Goal: Task Accomplishment & Management: Manage account settings

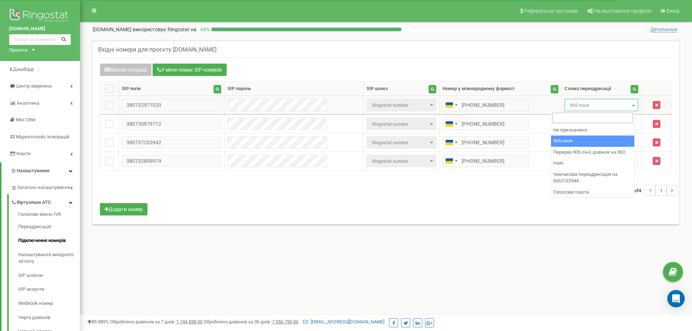
click at [620, 103] on span "905 лінія" at bounding box center [601, 105] width 69 height 10
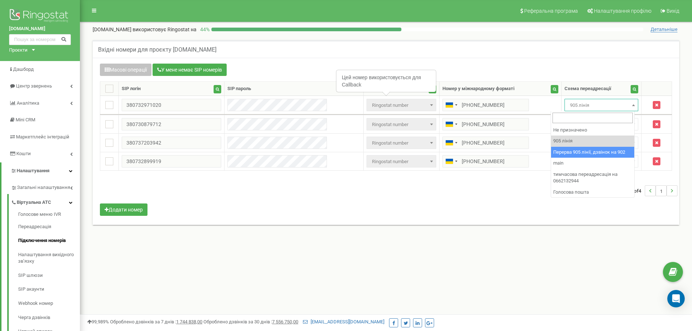
select select "173564"
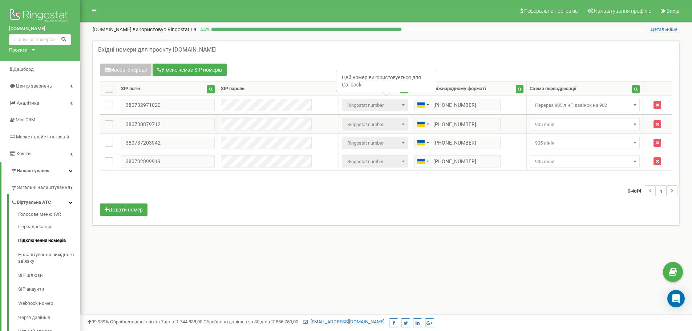
click at [591, 127] on span "905 лінія" at bounding box center [584, 124] width 105 height 10
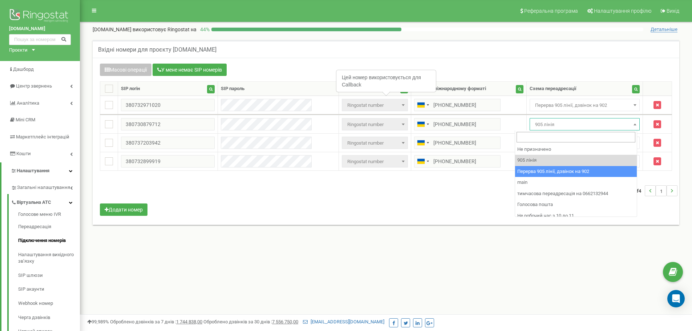
drag, startPoint x: 562, startPoint y: 172, endPoint x: 569, endPoint y: 157, distance: 16.2
select select "173564"
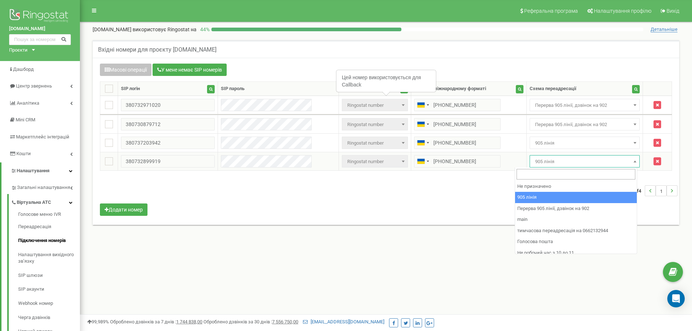
click at [569, 157] on span "905 лінія" at bounding box center [584, 162] width 105 height 10
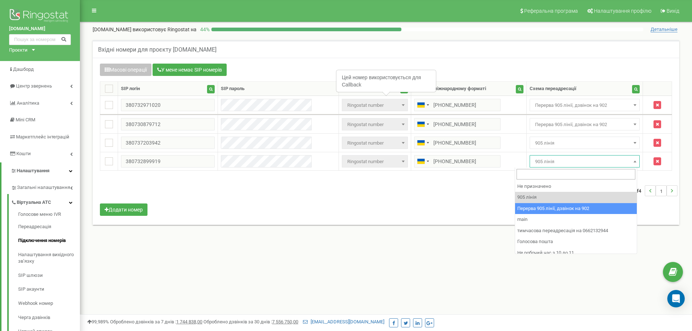
select select "173564"
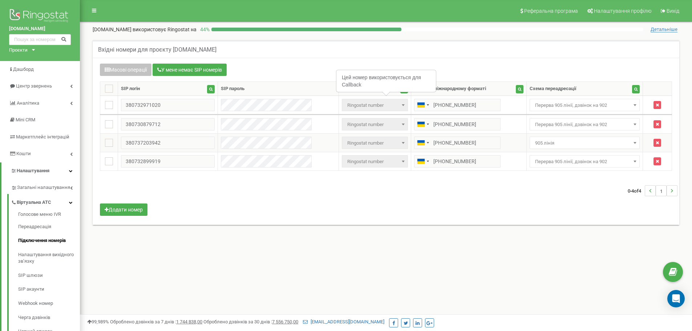
drag, startPoint x: 561, startPoint y: 139, endPoint x: 560, endPoint y: 149, distance: 9.8
click at [561, 139] on span "905 лінія" at bounding box center [584, 143] width 105 height 10
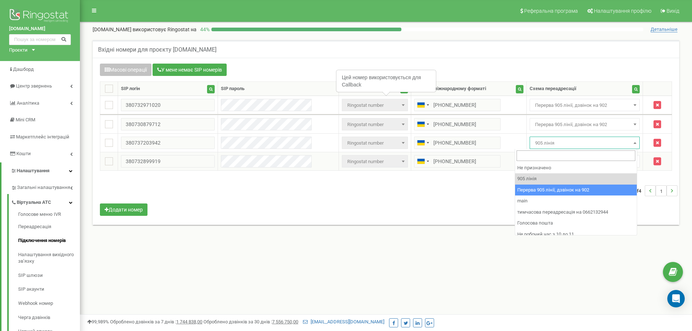
drag, startPoint x: 554, startPoint y: 190, endPoint x: 546, endPoint y: 161, distance: 30.0
select select "173564"
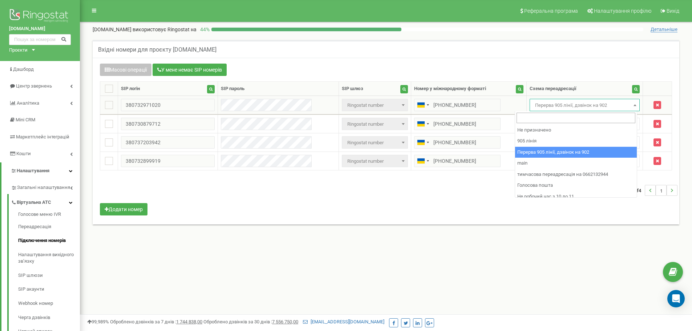
click at [560, 110] on span "Перерва 905 лінії, дзвінок на 902" at bounding box center [584, 105] width 105 height 10
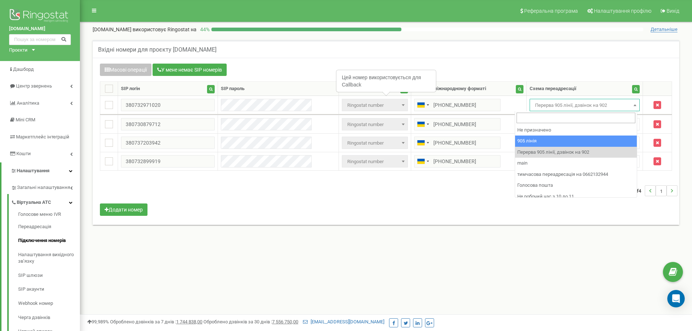
select select "173559"
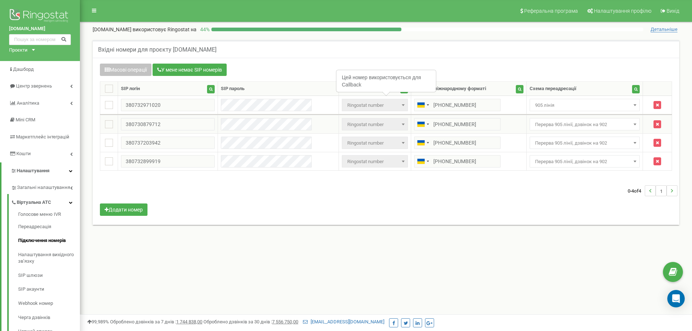
click at [551, 123] on span "Перерва 905 лінії, дзвінок на 902" at bounding box center [584, 124] width 105 height 10
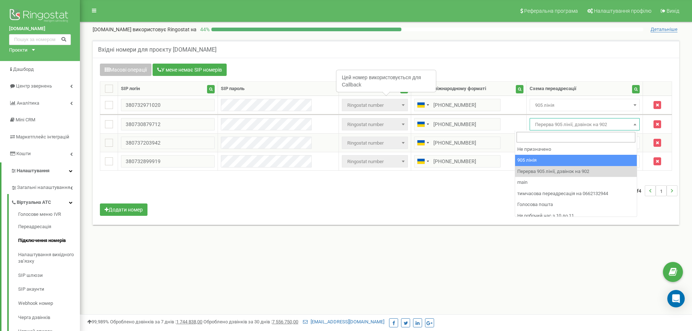
drag, startPoint x: 538, startPoint y: 159, endPoint x: 542, endPoint y: 147, distance: 12.6
select select "173559"
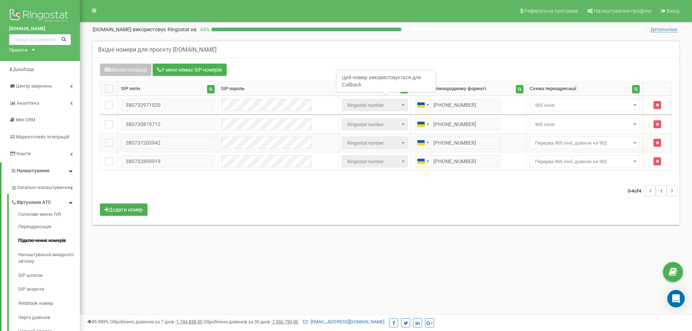
click at [545, 140] on span "Перерва 905 лінії, дзвінок на 902" at bounding box center [584, 143] width 105 height 10
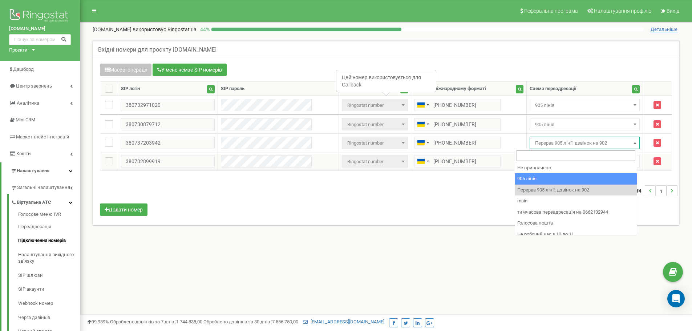
drag, startPoint x: 540, startPoint y: 178, endPoint x: 543, endPoint y: 168, distance: 10.5
select select "173559"
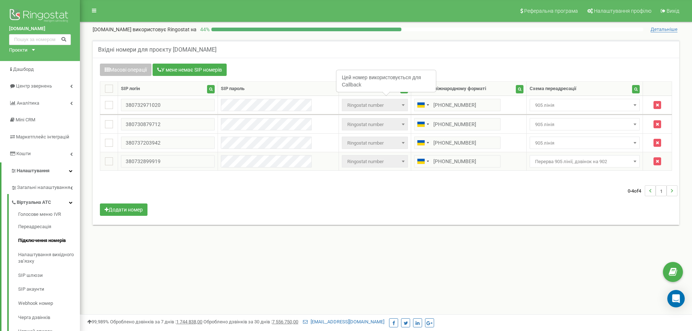
click at [543, 166] on span "Перерва 905 лінії, дзвінок на 902" at bounding box center [584, 162] width 105 height 10
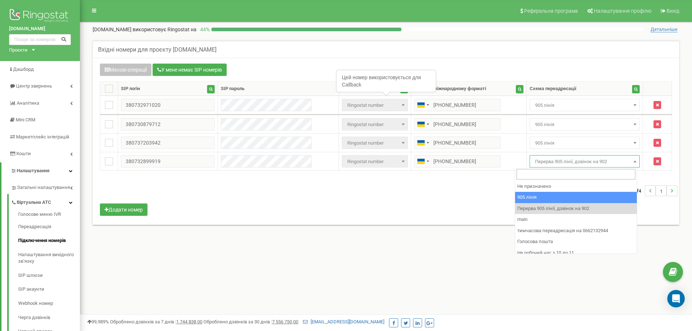
select select "173559"
